Goal: Information Seeking & Learning: Check status

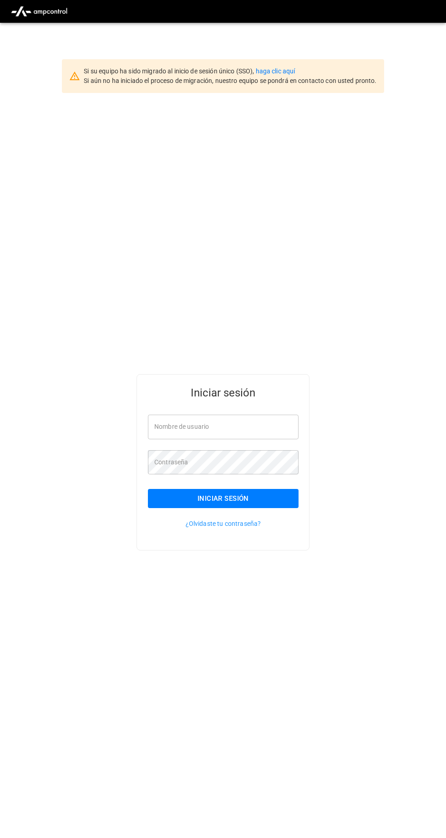
click at [277, 439] on input "Nombre de usuario" at bounding box center [223, 427] width 151 height 24
type input "**********"
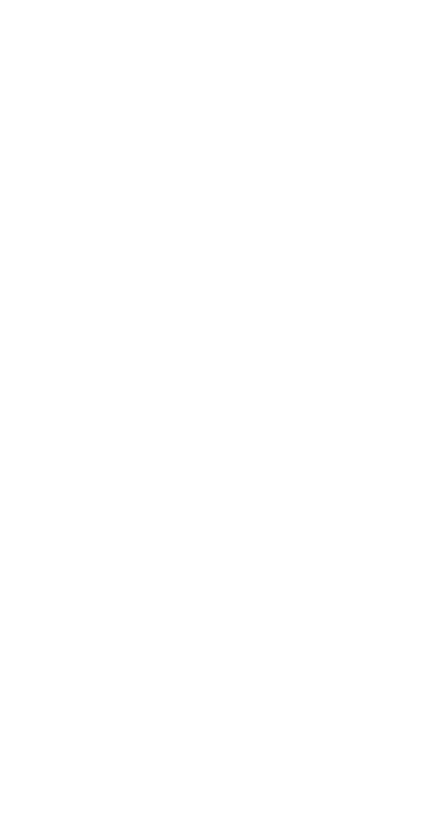
click at [265, 4] on html at bounding box center [223, 2] width 446 height 4
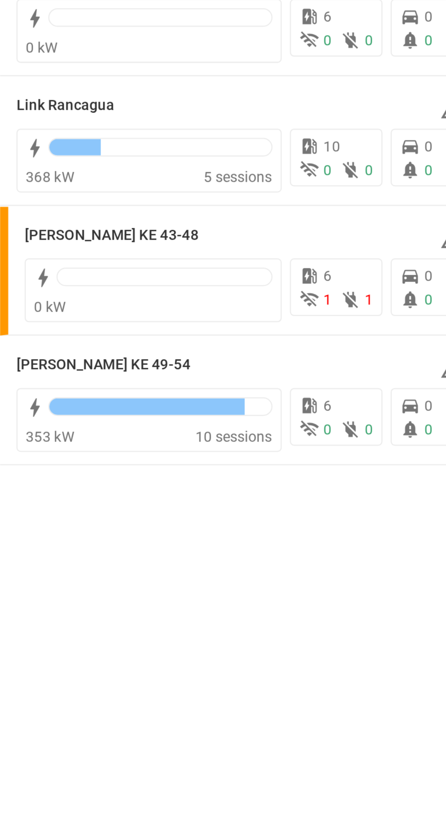
click at [61, 246] on h6 "[PERSON_NAME] KE 43-48" at bounding box center [49, 246] width 77 height 10
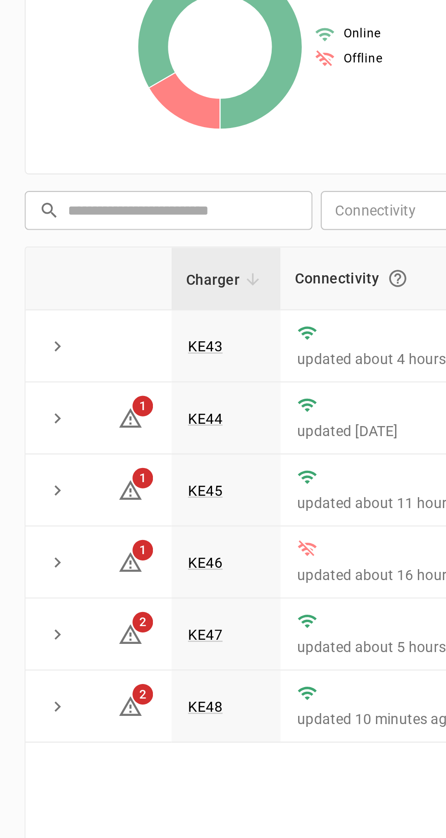
click at [92, 469] on link "KE47" at bounding box center [90, 469] width 15 height 7
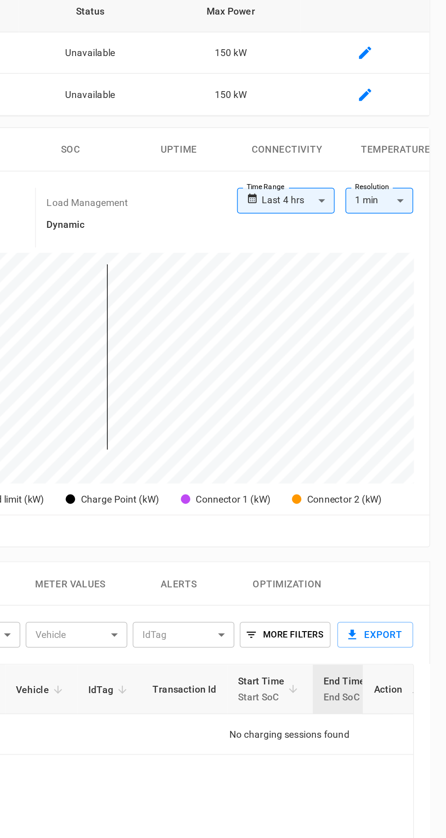
scroll to position [26, 0]
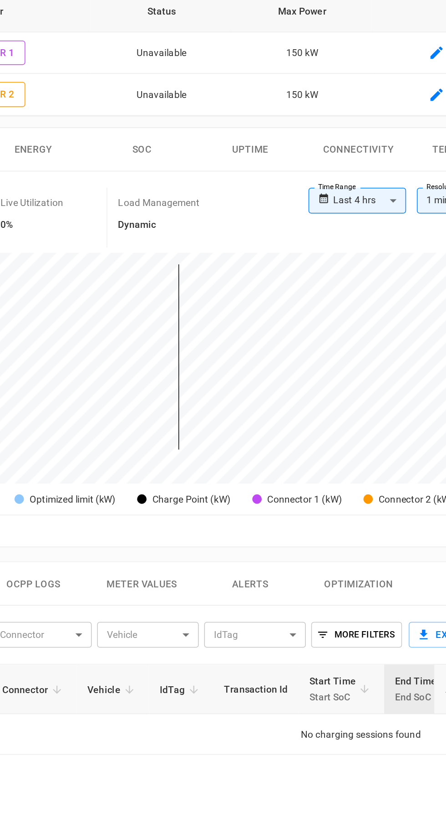
click at [192, 246] on button "SOC" at bounding box center [193, 249] width 73 height 29
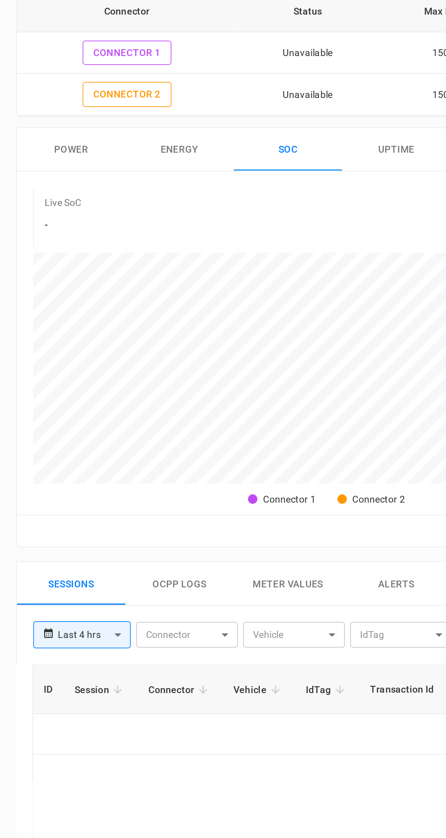
click at [124, 252] on button "Energy" at bounding box center [120, 249] width 73 height 29
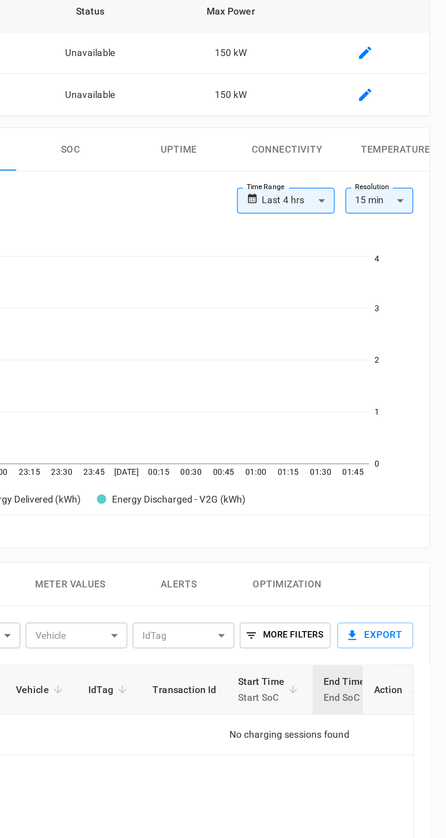
click at [261, 251] on button "Uptime" at bounding box center [266, 249] width 73 height 29
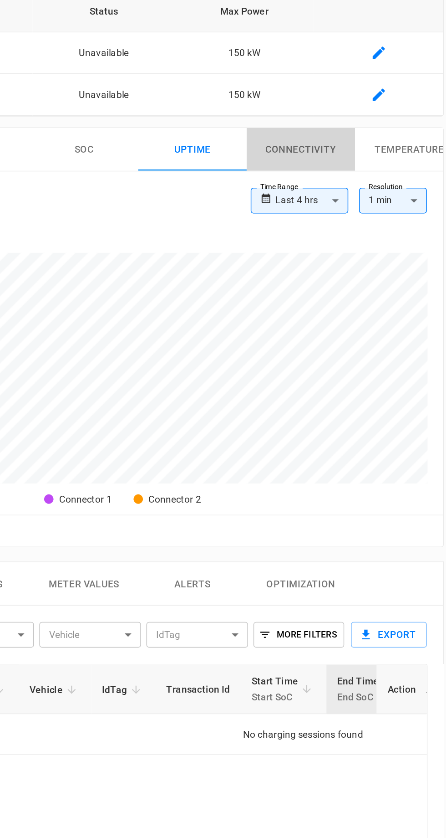
click at [339, 239] on button "Connectivity" at bounding box center [339, 249] width 73 height 29
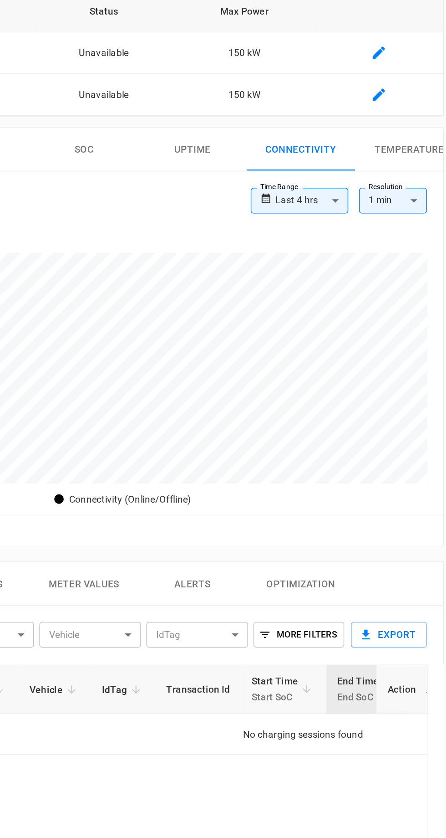
click at [421, 235] on button "Temperature" at bounding box center [412, 249] width 73 height 29
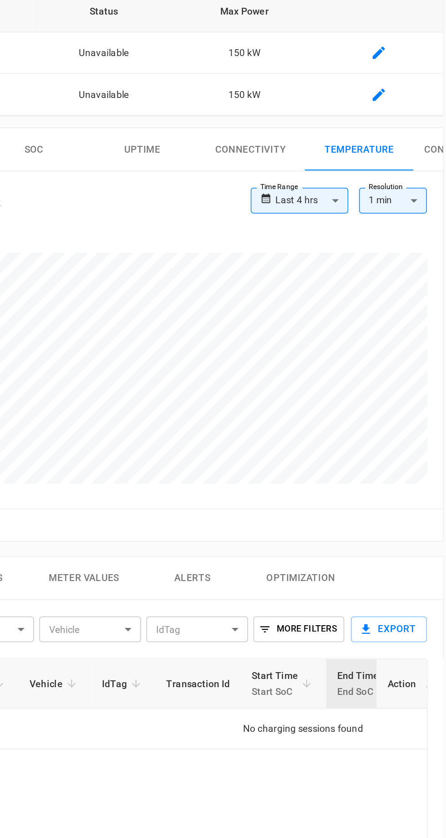
scroll to position [0, 93]
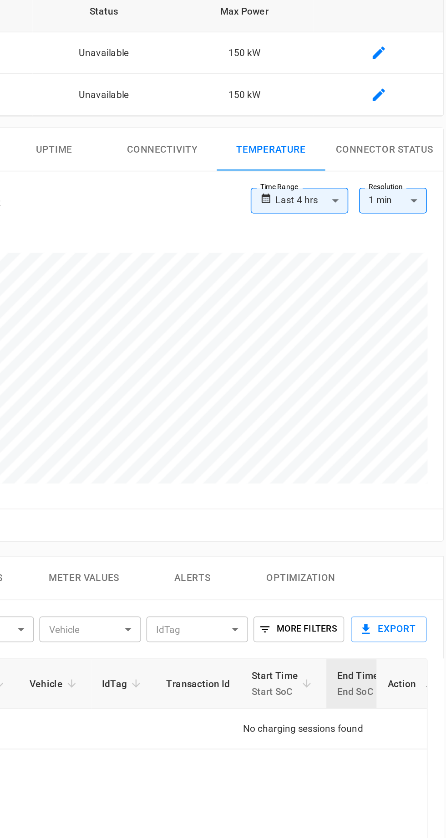
click at [417, 250] on button "Connector Status" at bounding box center [396, 249] width 80 height 29
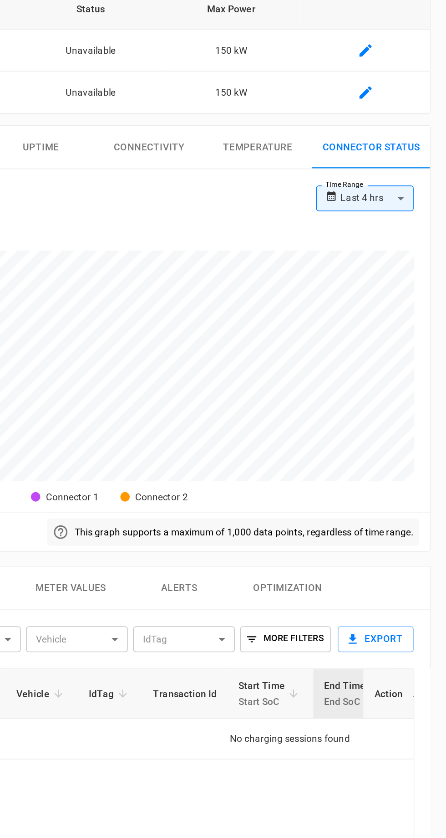
scroll to position [26, 0]
click at [405, 279] on body "**********" at bounding box center [223, 597] width 446 height 1247
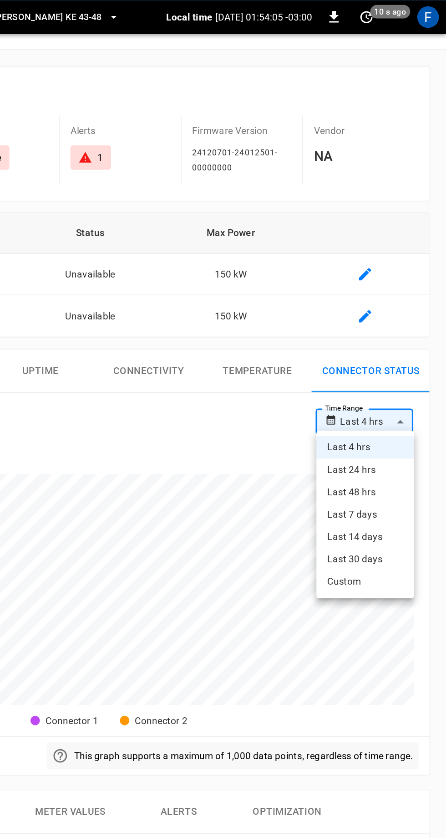
click at [397, 312] on li "Last 24 hrs" at bounding box center [392, 315] width 66 height 15
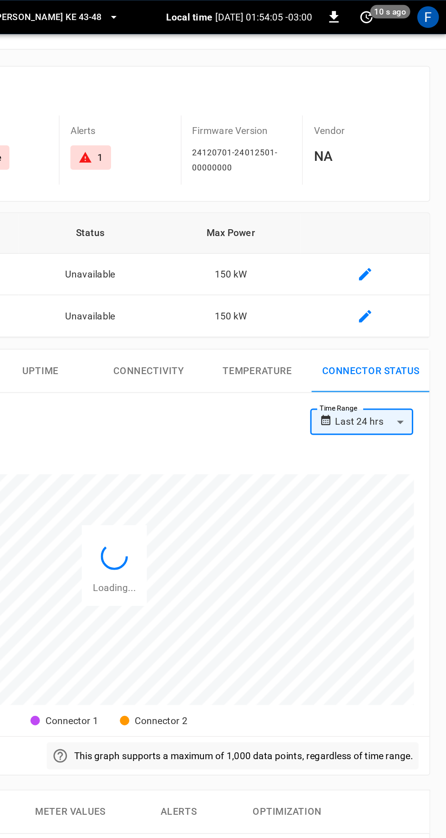
type input "**********"
